Goal: Task Accomplishment & Management: Complete application form

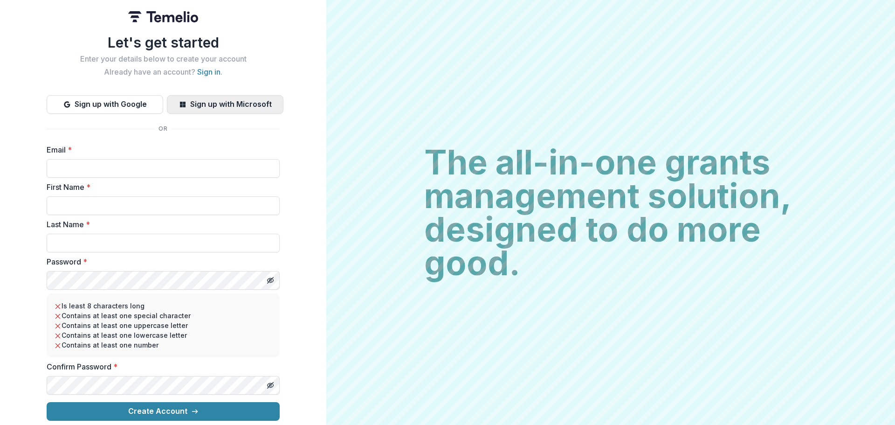
click at [200, 103] on button "Sign up with Microsoft" at bounding box center [225, 104] width 117 height 19
click at [85, 167] on input "Email *" at bounding box center [163, 168] width 233 height 19
click at [98, 166] on input "Email *" at bounding box center [163, 168] width 233 height 19
type input "**********"
type input "******"
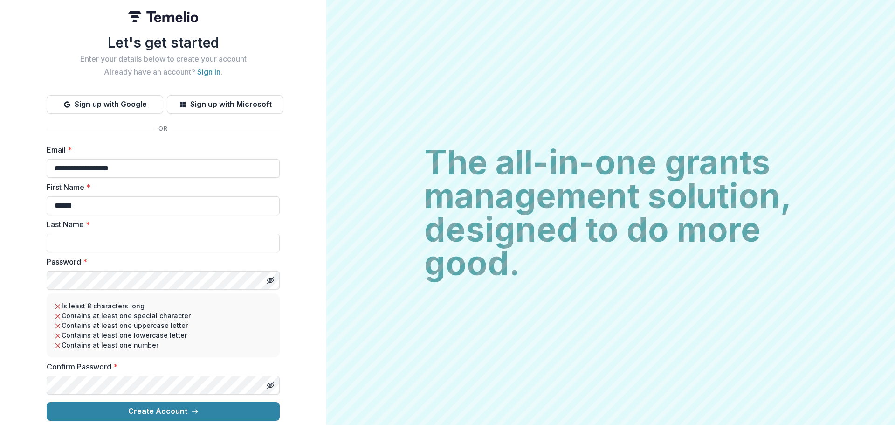
type input "********"
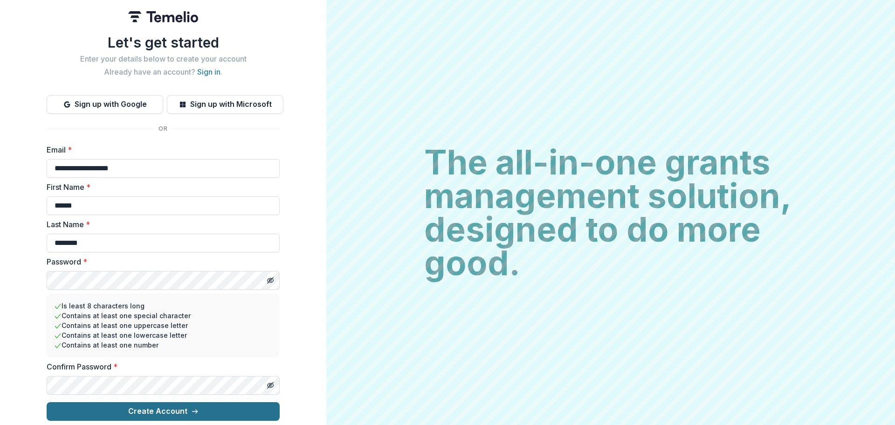
click at [177, 408] on button "Create Account" at bounding box center [163, 411] width 233 height 19
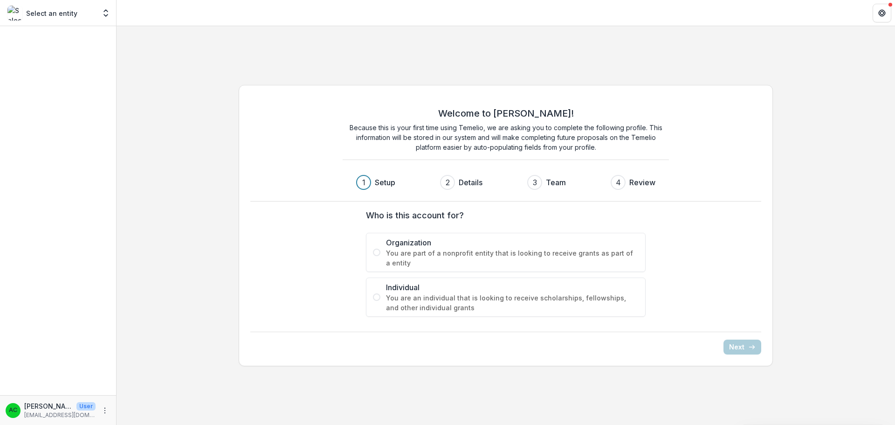
click at [376, 253] on span at bounding box center [376, 251] width 7 height 7
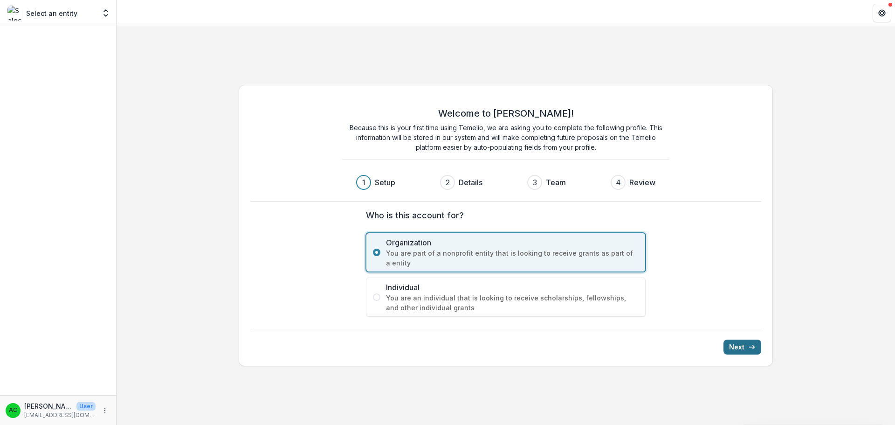
click at [740, 344] on button "Next" at bounding box center [742, 346] width 38 height 15
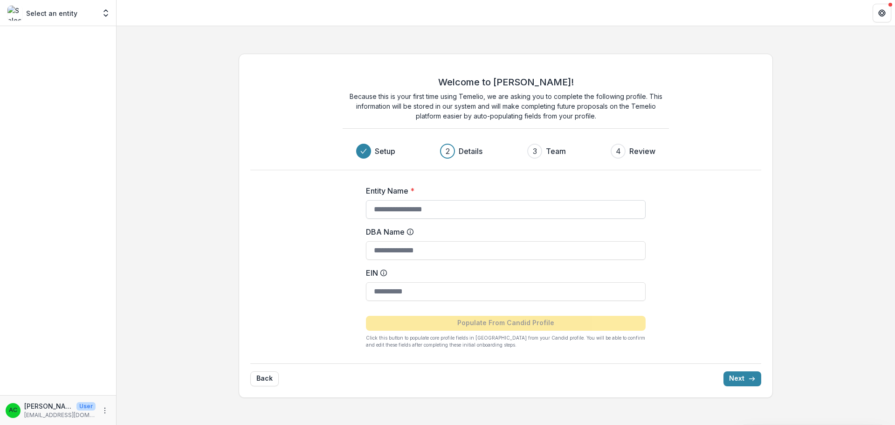
click at [414, 206] on input "Entity Name *" at bounding box center [506, 209] width 280 height 19
type input "**********"
click at [386, 295] on input "EIN" at bounding box center [506, 291] width 280 height 19
click at [740, 379] on button "Next" at bounding box center [742, 378] width 38 height 15
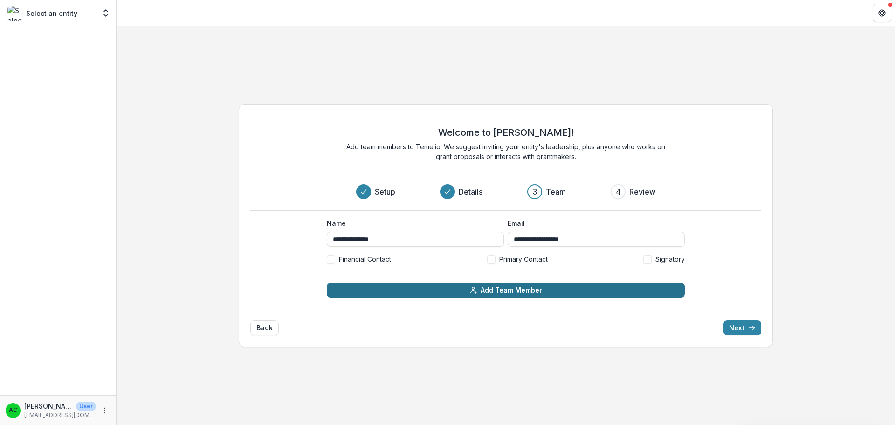
click at [453, 292] on button "Add Team Member" at bounding box center [506, 289] width 358 height 15
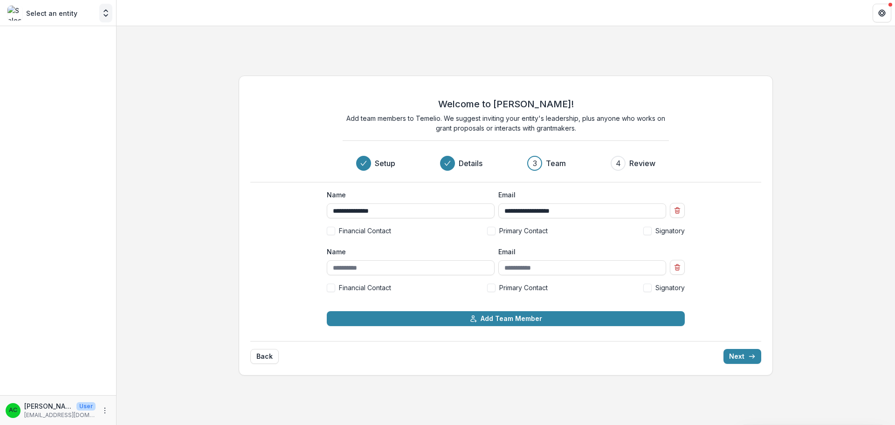
click at [105, 15] on polyline "Open entity switcher" at bounding box center [106, 15] width 4 height 2
click at [106, 20] on button "Open entity switcher" at bounding box center [105, 13] width 13 height 19
click at [103, 8] on icon "Open entity switcher" at bounding box center [105, 12] width 9 height 9
click at [39, 31] on div at bounding box center [58, 210] width 116 height 369
click at [884, 20] on button "Get Help" at bounding box center [881, 13] width 19 height 19
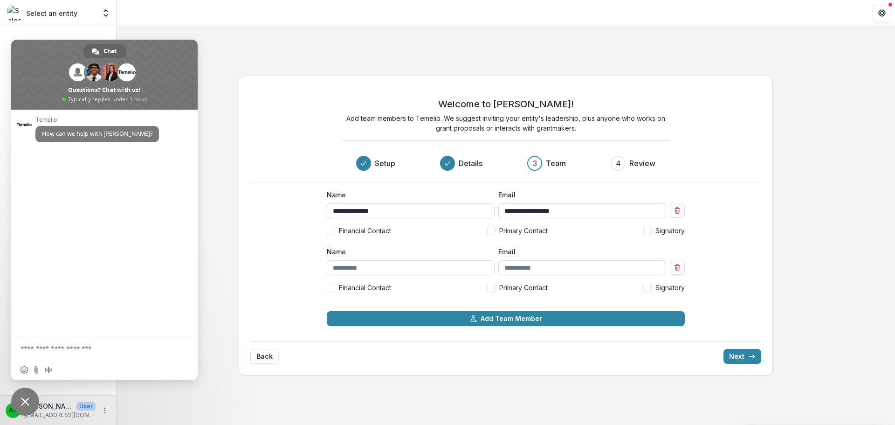
click at [254, 50] on div "**********" at bounding box center [506, 225] width 778 height 398
click at [63, 14] on p "Select an entity" at bounding box center [51, 13] width 51 height 10
click at [13, 17] on img at bounding box center [14, 13] width 15 height 15
click at [262, 360] on button "Back" at bounding box center [264, 356] width 28 height 15
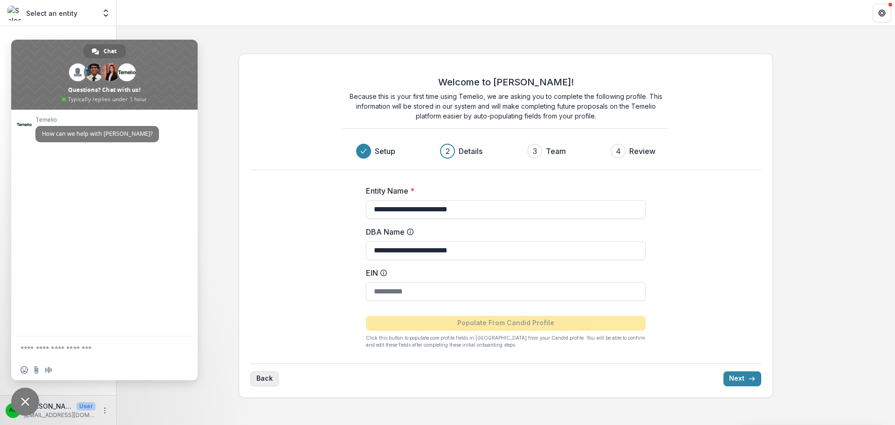
click at [261, 379] on button "Back" at bounding box center [264, 378] width 28 height 15
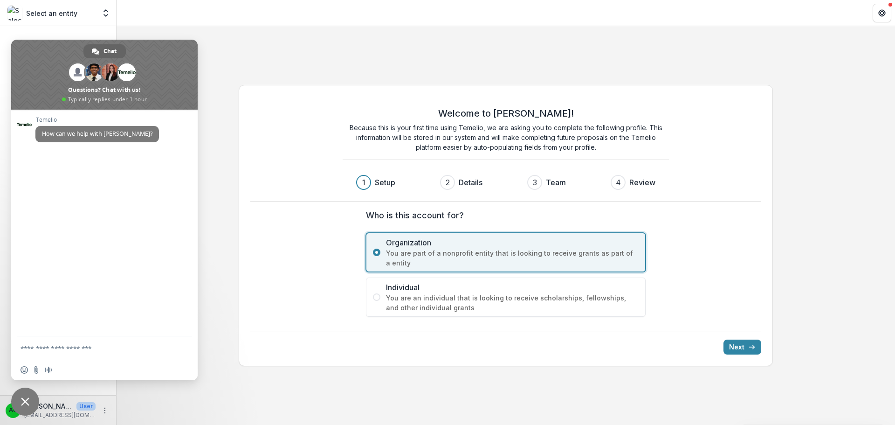
click at [213, 36] on div "Welcome to Temelio! Because this is your first time using Temelio, we are askin…" at bounding box center [506, 225] width 778 height 398
click at [108, 12] on icon "Open entity switcher" at bounding box center [105, 12] width 9 height 9
click at [62, 29] on div "Team Settings" at bounding box center [58, 28] width 117 height 5
click at [23, 403] on span "Close chat" at bounding box center [25, 401] width 8 height 8
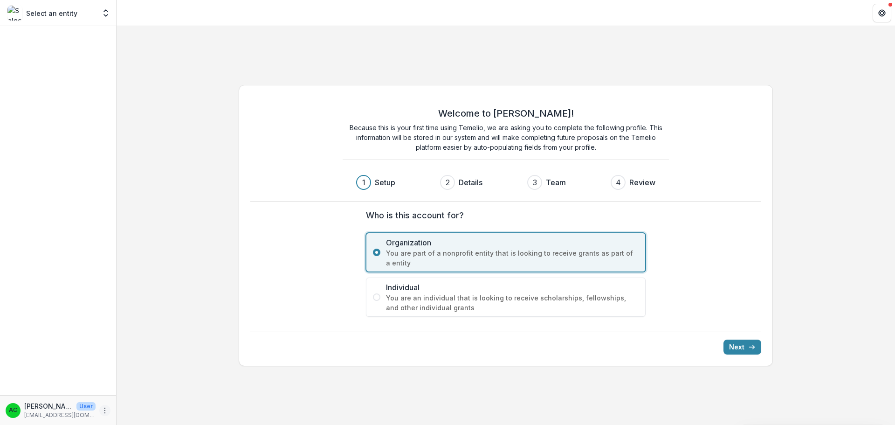
click at [104, 409] on icon "More" at bounding box center [104, 409] width 7 height 7
click at [147, 377] on link "Help Center" at bounding box center [167, 374] width 100 height 15
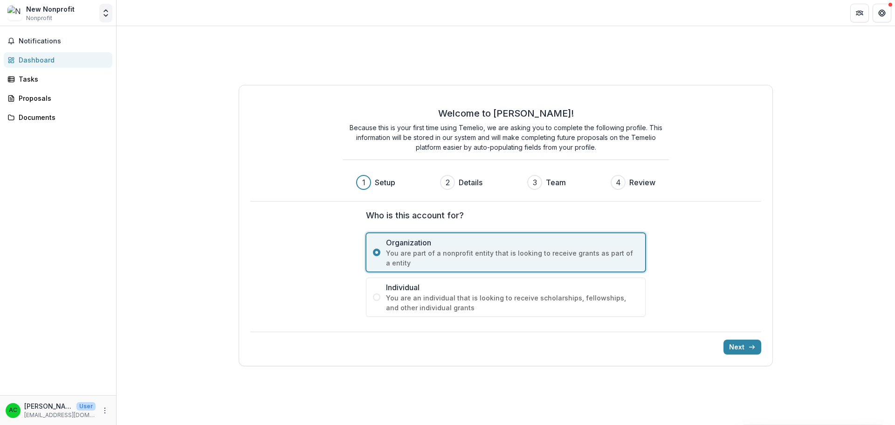
click at [110, 15] on icon "Open entity switcher" at bounding box center [105, 12] width 9 height 9
click at [61, 174] on div "Notifications Dashboard Tasks Proposals Documents" at bounding box center [58, 210] width 116 height 369
click at [38, 36] on button "Notifications" at bounding box center [58, 41] width 109 height 15
click at [107, 22] on button "Open entity switcher" at bounding box center [105, 13] width 13 height 19
click at [53, 16] on div "New Nonprofit Nonprofit" at bounding box center [50, 13] width 48 height 18
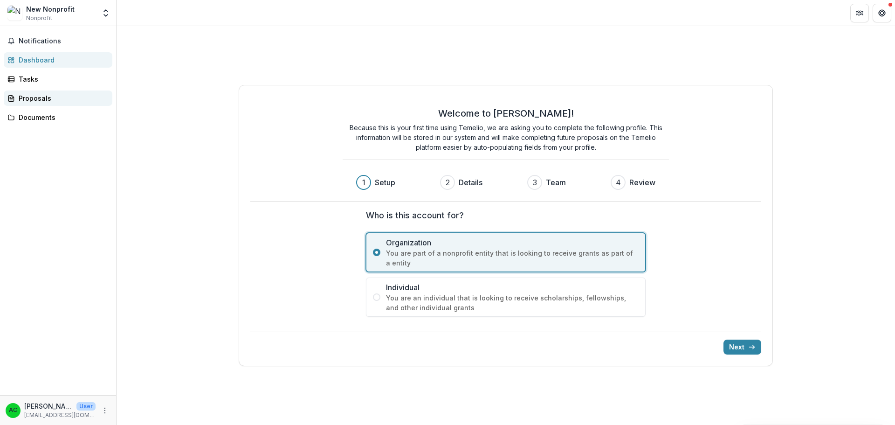
click at [41, 98] on div "Proposals" at bounding box center [62, 98] width 86 height 10
